Goal: Navigation & Orientation: Find specific page/section

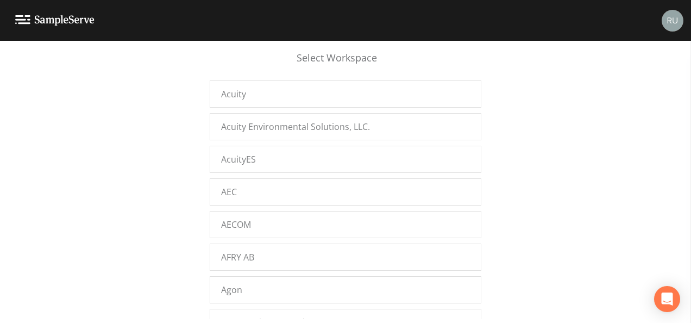
scroll to position [217, 0]
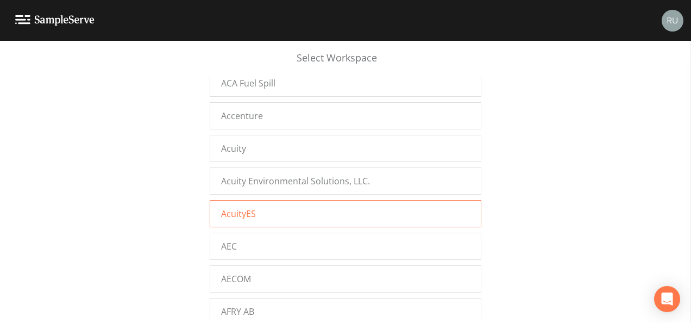
click at [236, 207] on span "AcuityES" at bounding box center [238, 213] width 35 height 13
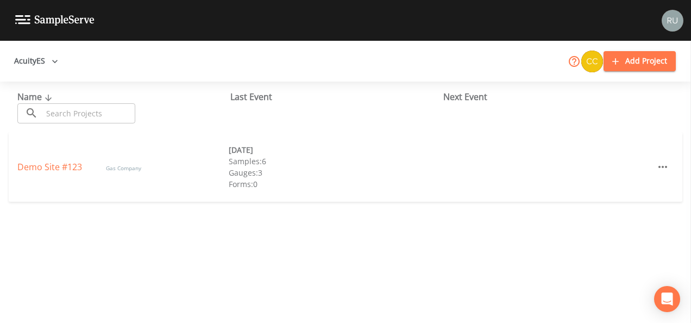
click at [573, 64] on icon at bounding box center [574, 61] width 13 height 13
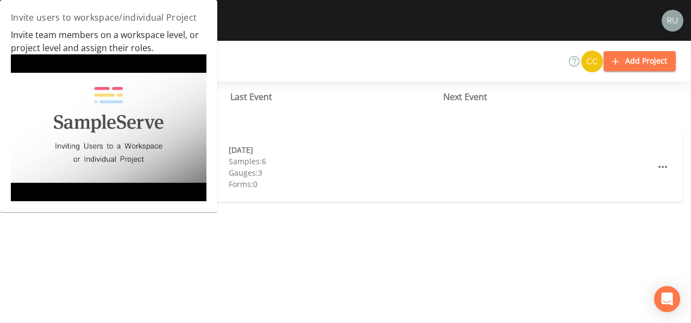
click at [375, 135] on div "Demo Site #123 Gas Company 03/10/2021 Samples: 6 Gauges: 3 Forms: 0" at bounding box center [346, 167] width 674 height 70
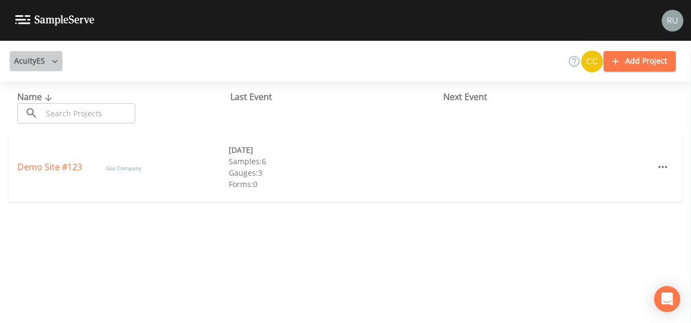
click at [52, 60] on icon "button" at bounding box center [54, 61] width 5 height 3
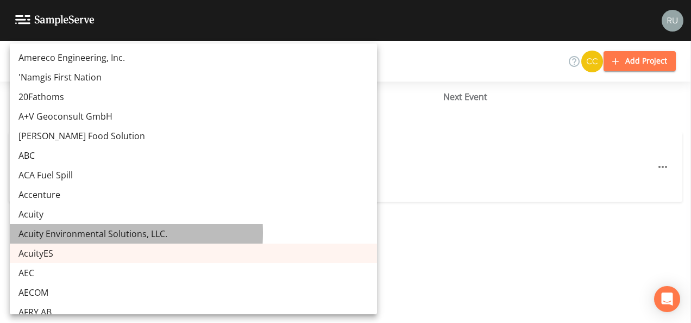
click at [58, 232] on link "Acuity Environmental Solutions, LLC." at bounding box center [193, 234] width 367 height 20
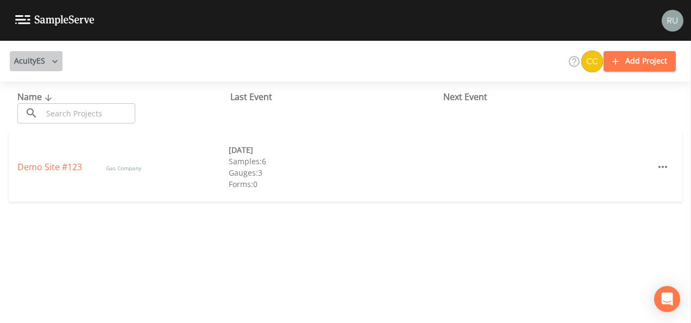
click at [41, 56] on button "AcuityES" at bounding box center [36, 61] width 53 height 20
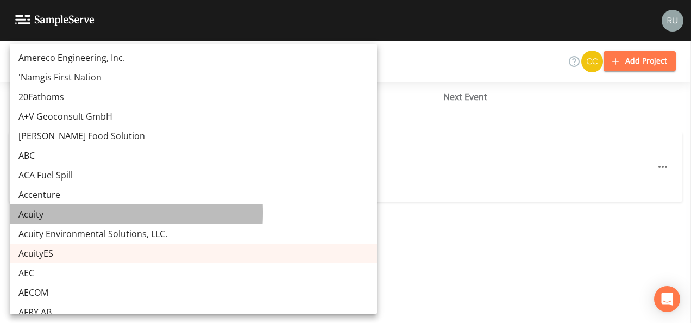
click at [32, 212] on link "Acuity" at bounding box center [193, 214] width 367 height 20
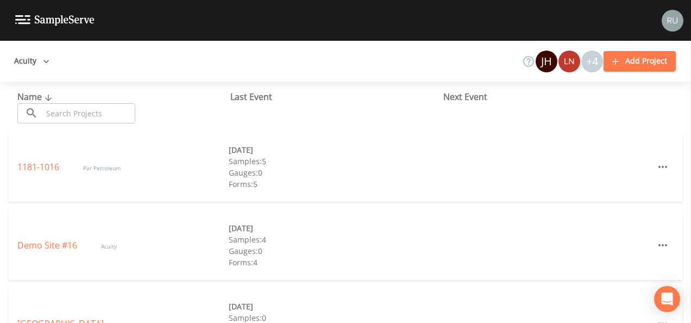
click at [593, 62] on div "+4" at bounding box center [592, 62] width 22 height 22
